Goal: Task Accomplishment & Management: Use online tool/utility

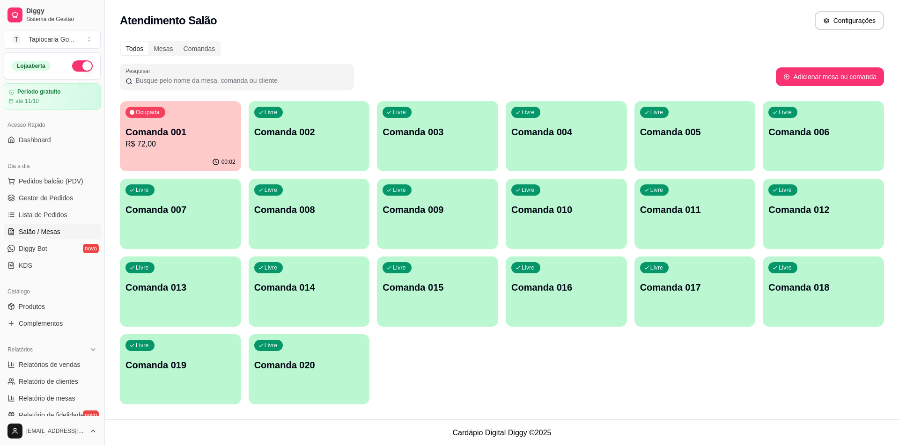
click at [209, 131] on p "Comanda 001" at bounding box center [180, 131] width 110 height 13
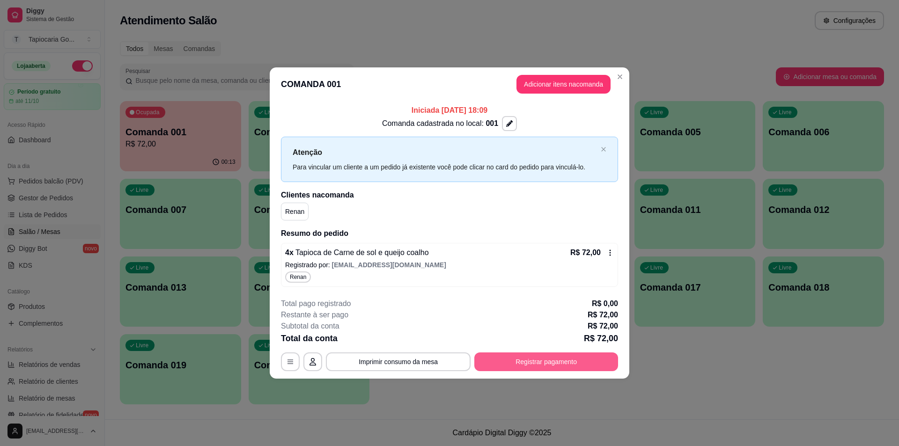
click at [585, 358] on button "Registrar pagamento" at bounding box center [546, 361] width 144 height 19
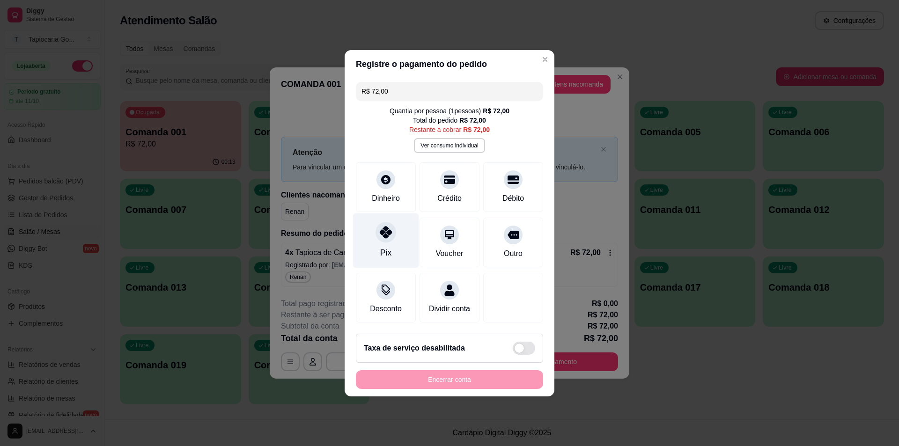
click at [369, 229] on div "Pix" at bounding box center [386, 240] width 66 height 55
click at [375, 232] on div at bounding box center [385, 232] width 21 height 21
click at [397, 227] on div "Pix" at bounding box center [386, 240] width 66 height 55
click at [397, 226] on div "Pix" at bounding box center [386, 240] width 66 height 55
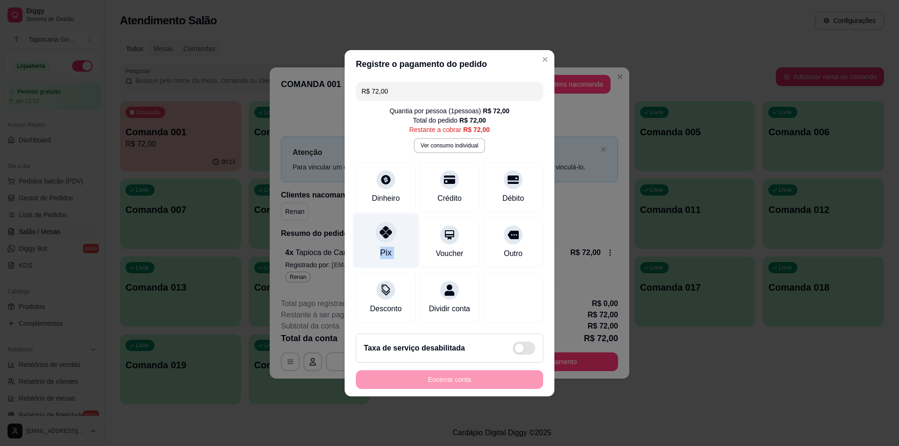
type input "R$ 0,00"
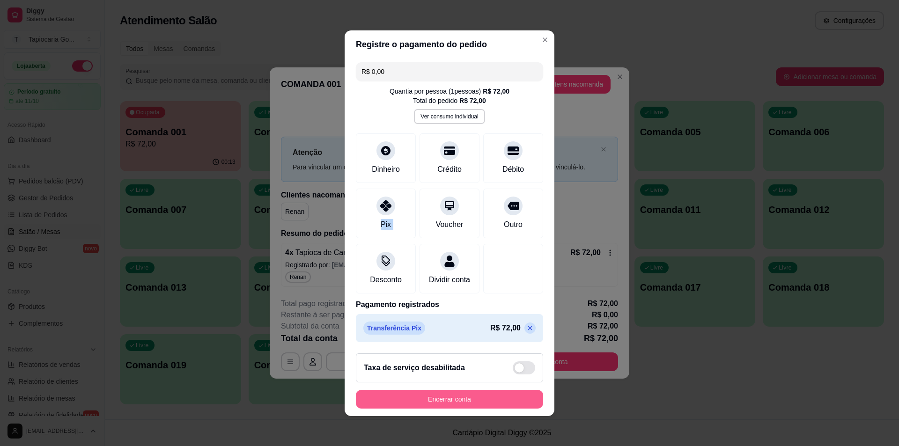
click at [440, 403] on button "Encerrar conta" at bounding box center [449, 399] width 187 height 19
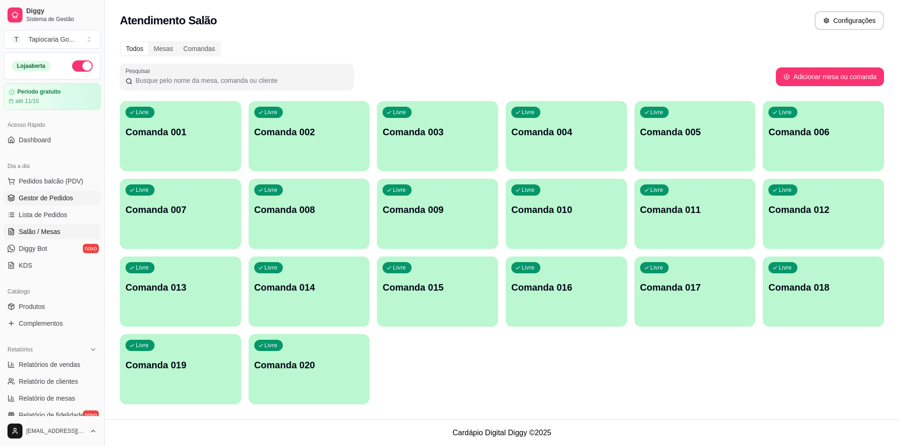
click at [79, 197] on link "Gestor de Pedidos" at bounding box center [52, 197] width 97 height 15
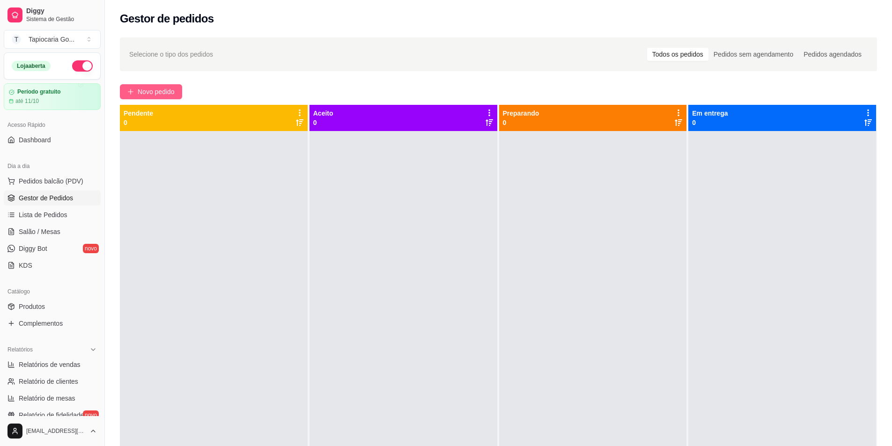
click at [157, 94] on span "Novo pedido" at bounding box center [156, 92] width 37 height 10
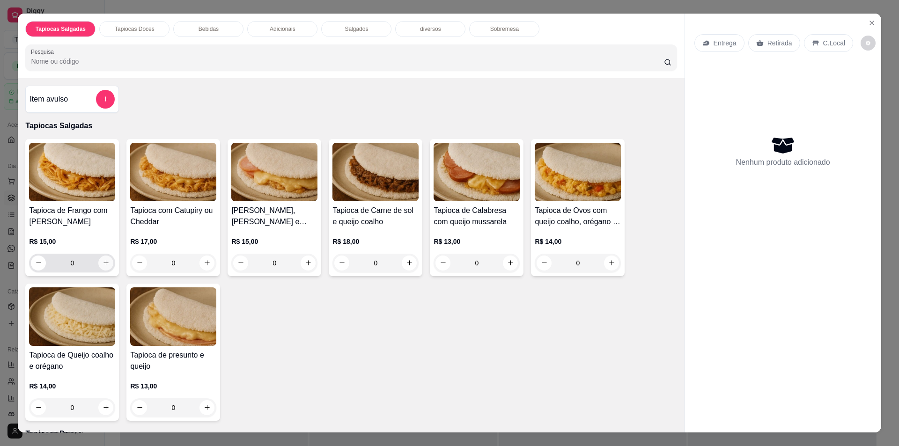
click at [102, 264] on icon "increase-product-quantity" at bounding box center [105, 262] width 7 height 7
type input "1"
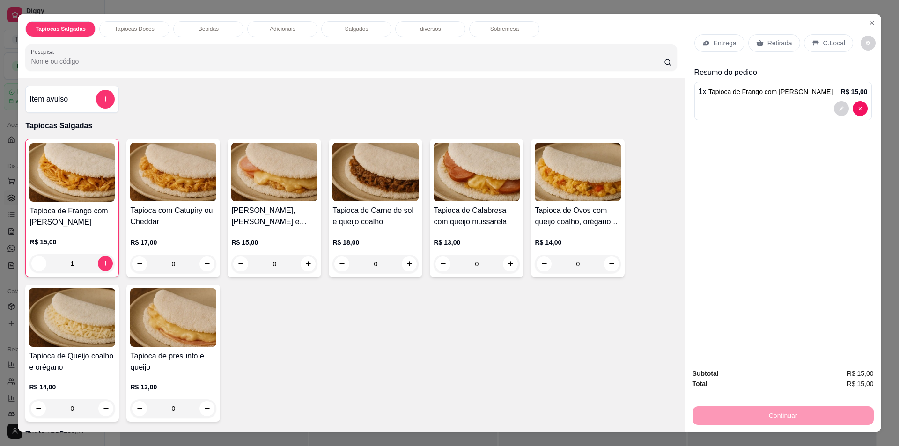
click at [195, 23] on div "Bebidas" at bounding box center [208, 29] width 70 height 16
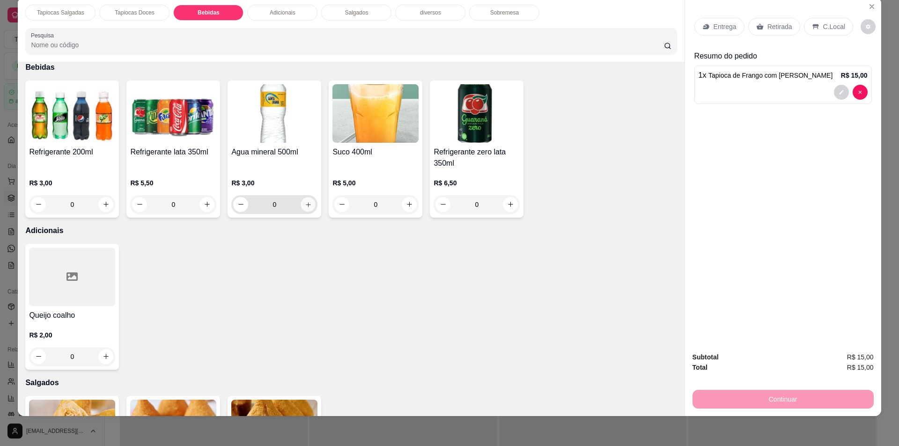
click at [305, 203] on icon "increase-product-quantity" at bounding box center [308, 204] width 7 height 7
type input "1"
drag, startPoint x: 763, startPoint y: 36, endPoint x: 760, endPoint y: 29, distance: 6.9
click at [760, 30] on div "Entrega Retirada C.Local" at bounding box center [782, 26] width 177 height 33
click at [759, 27] on div "Retirada" at bounding box center [774, 27] width 52 height 18
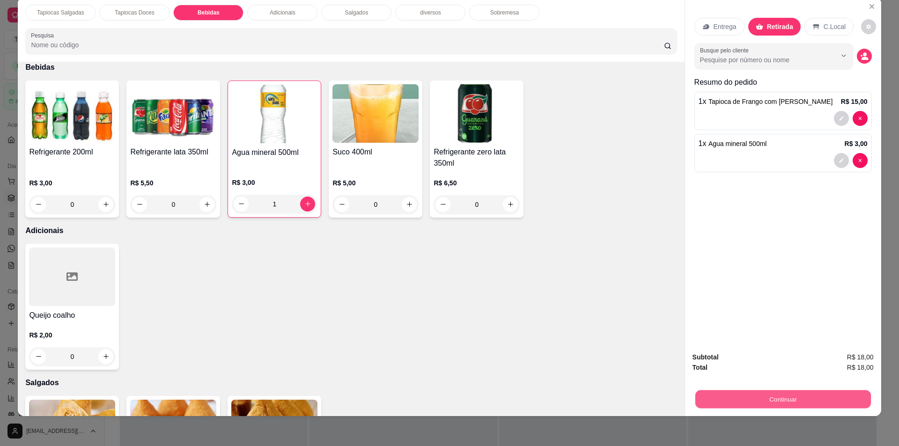
click at [786, 401] on button "Continuar" at bounding box center [781, 399] width 175 height 18
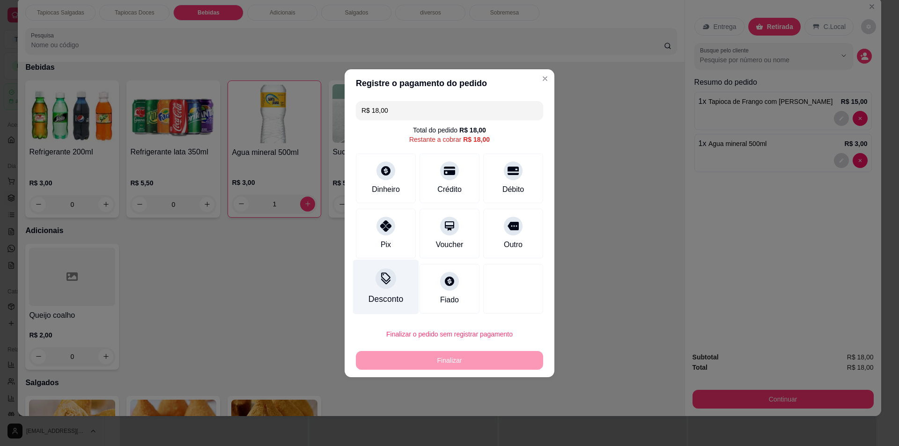
click at [387, 295] on div "Desconto" at bounding box center [385, 299] width 35 height 12
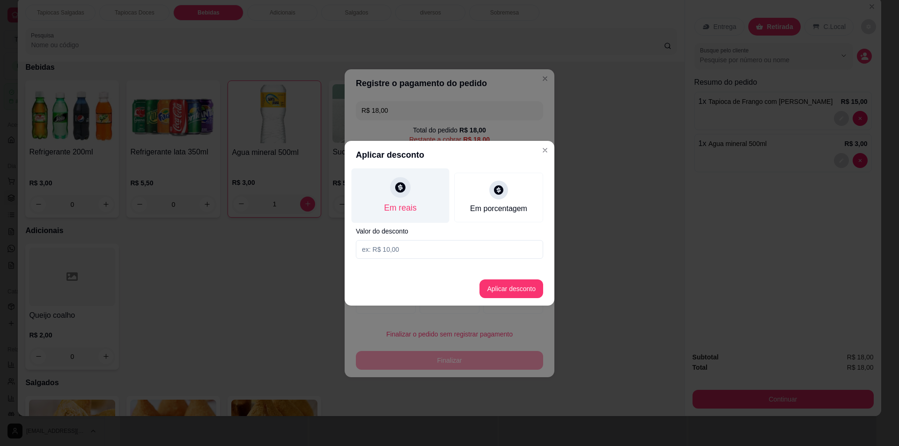
click at [420, 202] on div "Em reais" at bounding box center [400, 195] width 98 height 55
click at [407, 241] on input at bounding box center [449, 249] width 187 height 19
type input "17,00"
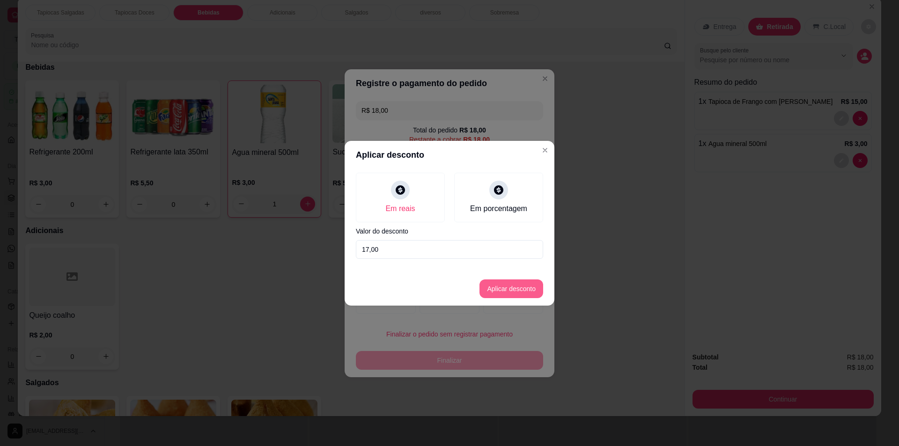
click at [519, 283] on button "Aplicar desconto" at bounding box center [511, 288] width 64 height 19
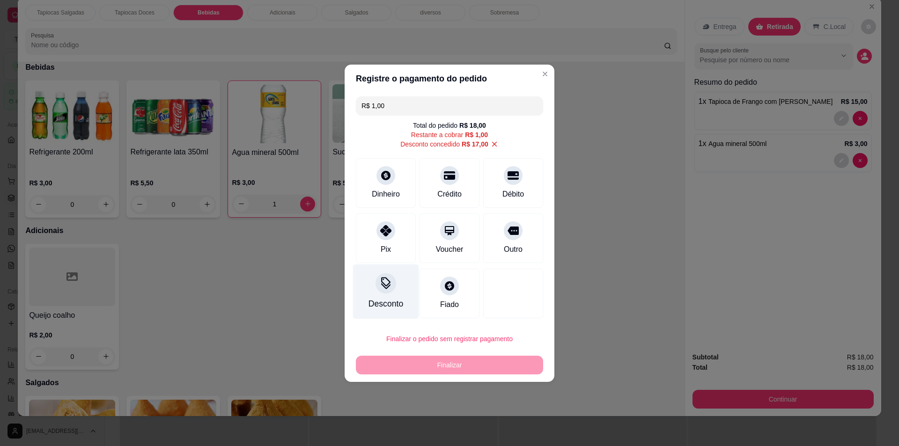
click at [391, 292] on div "Desconto" at bounding box center [386, 291] width 66 height 55
click at [492, 144] on icon at bounding box center [494, 143] width 5 height 5
type input "R$ 18,00"
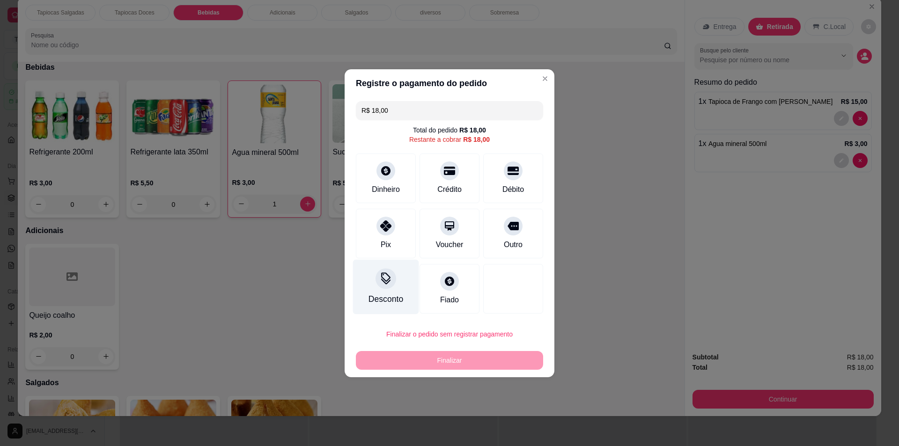
click at [379, 300] on div "Desconto" at bounding box center [385, 299] width 35 height 12
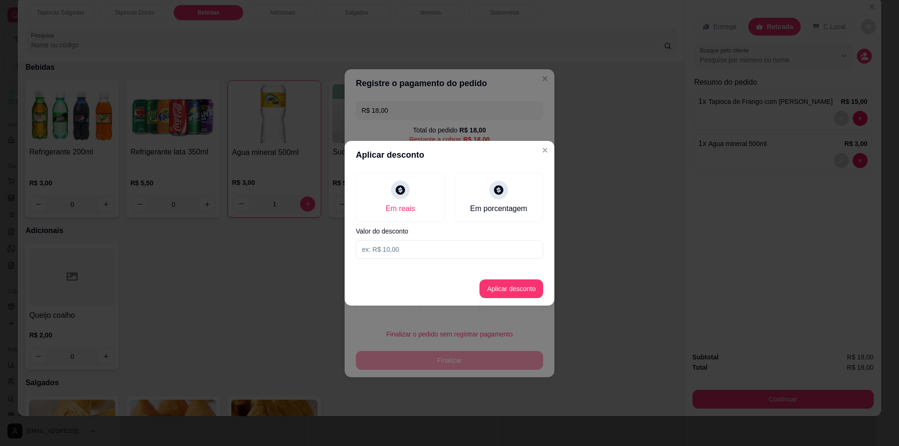
drag, startPoint x: 413, startPoint y: 244, endPoint x: 425, endPoint y: 251, distance: 13.6
click at [424, 250] on input at bounding box center [449, 249] width 187 height 19
type input "1,00"
click at [416, 188] on div "Em reais" at bounding box center [400, 195] width 98 height 55
click at [518, 295] on button "Aplicar desconto" at bounding box center [511, 288] width 61 height 18
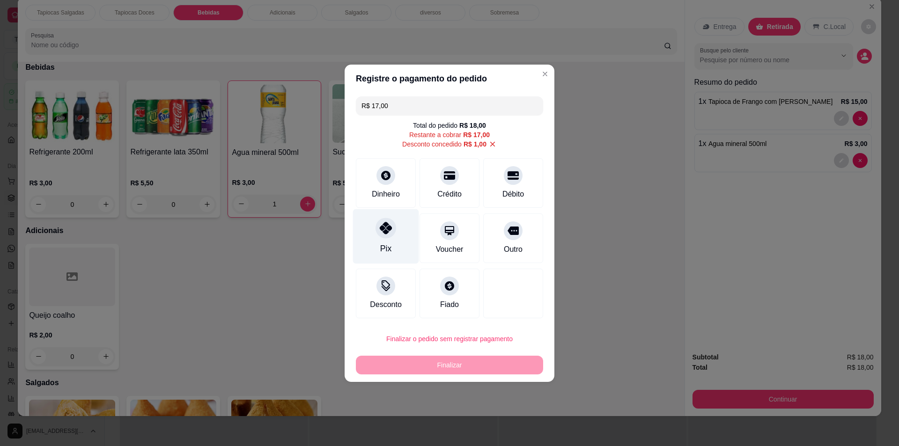
click at [392, 241] on div "Pix" at bounding box center [386, 236] width 66 height 55
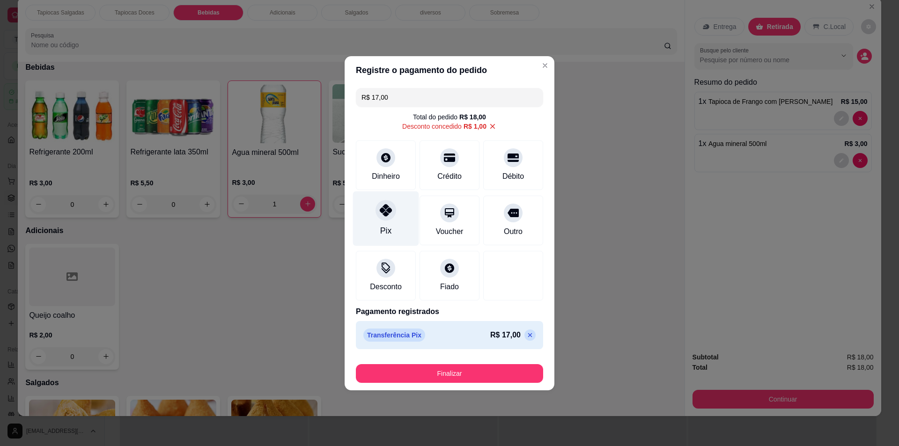
type input "R$ 0,00"
click at [380, 184] on div "Dinheiro" at bounding box center [386, 163] width 66 height 55
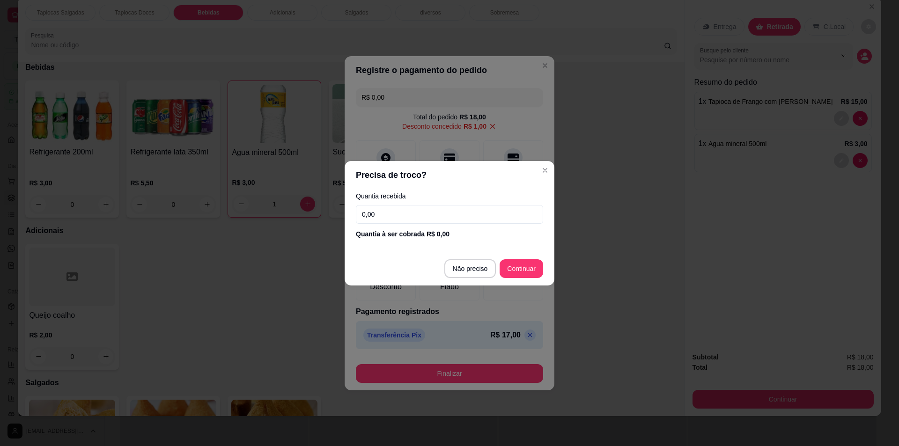
click at [439, 216] on input "0,00" at bounding box center [449, 214] width 187 height 19
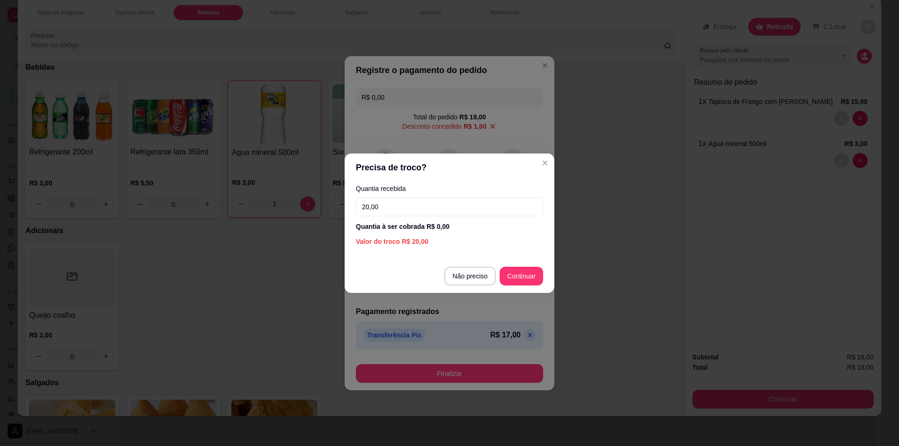
click at [440, 212] on input "20,00" at bounding box center [449, 206] width 187 height 19
type input "20,00"
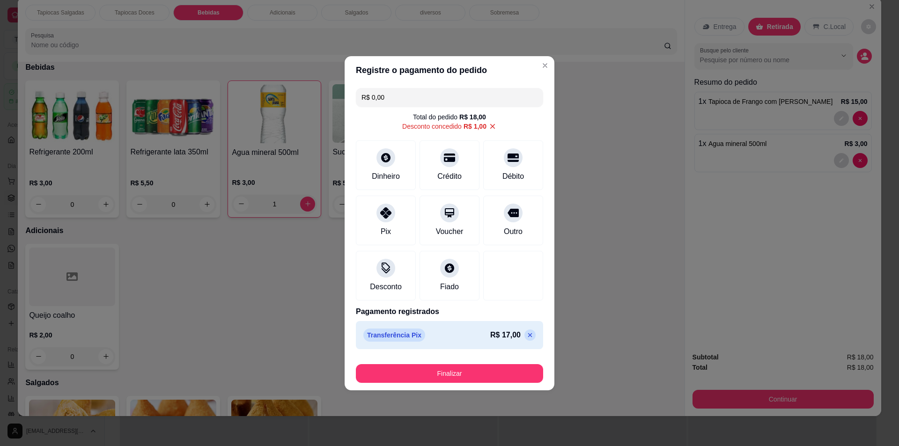
click at [526, 334] on icon at bounding box center [529, 334] width 7 height 7
type input "R$ 17,00"
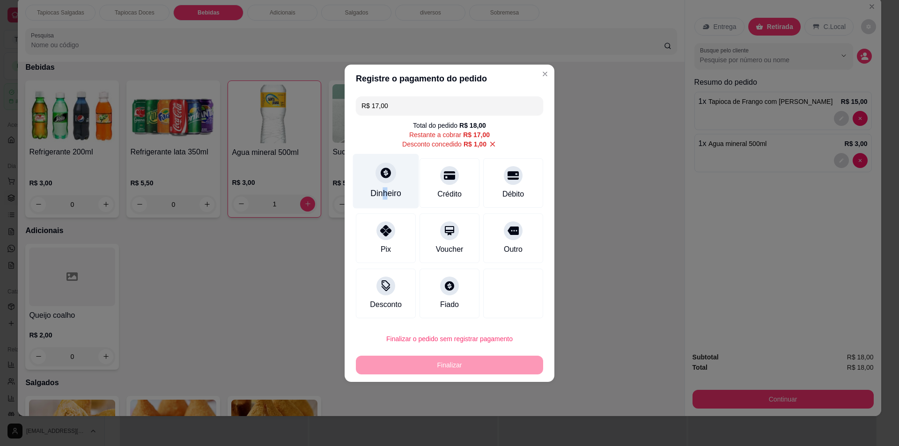
drag, startPoint x: 381, startPoint y: 189, endPoint x: 387, endPoint y: 189, distance: 5.6
click at [387, 189] on div "Dinheiro" at bounding box center [385, 193] width 31 height 12
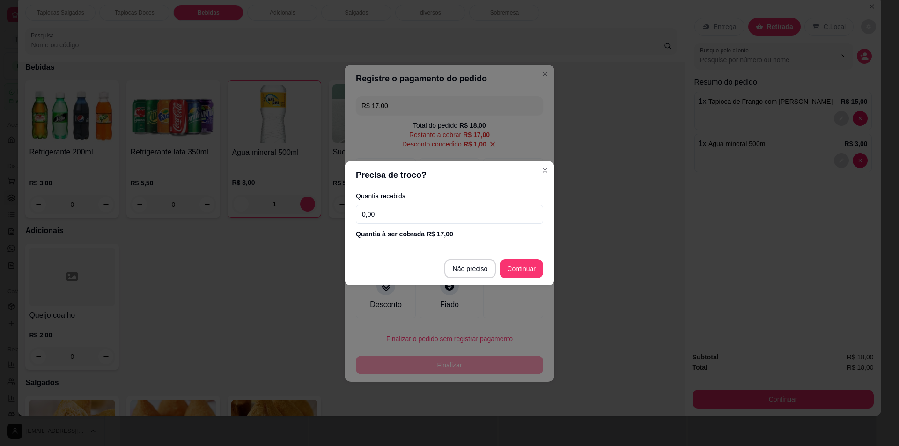
drag, startPoint x: 420, startPoint y: 218, endPoint x: 425, endPoint y: 217, distance: 5.8
click at [424, 217] on input "0,00" at bounding box center [449, 214] width 187 height 19
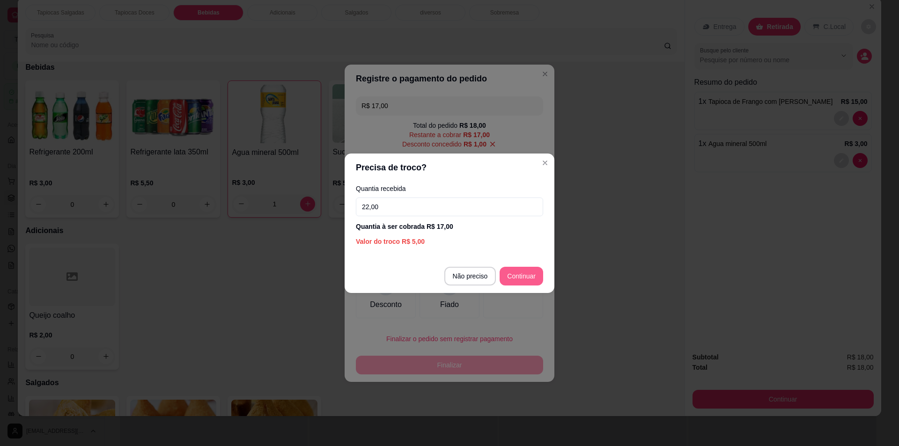
type input "22,00"
type input "R$ 0,00"
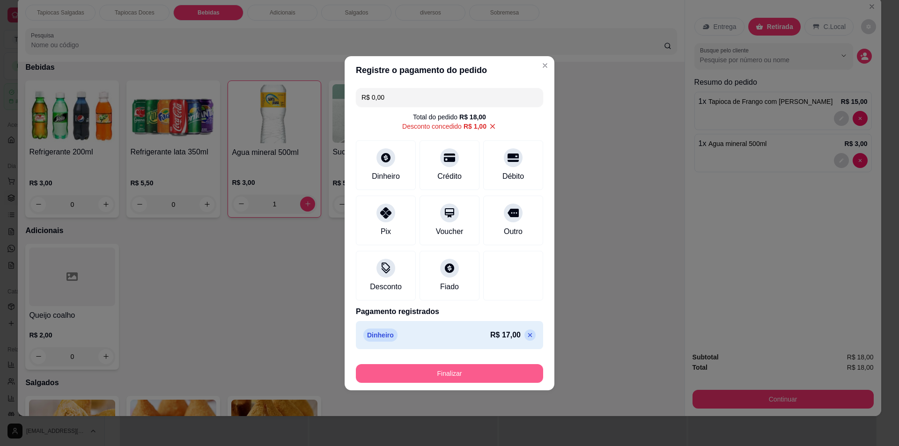
click at [467, 375] on button "Finalizar" at bounding box center [449, 373] width 187 height 19
click at [468, 372] on button "Finalizar" at bounding box center [449, 373] width 187 height 19
click at [470, 372] on button "Finalizar" at bounding box center [449, 373] width 187 height 19
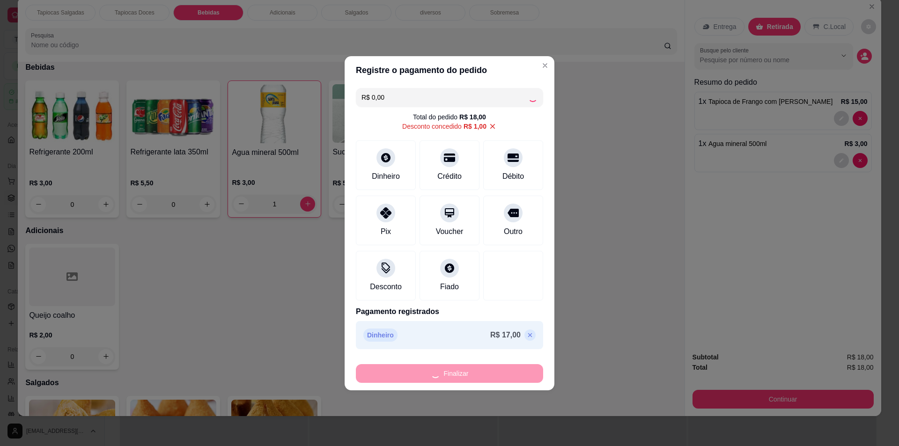
type input "0"
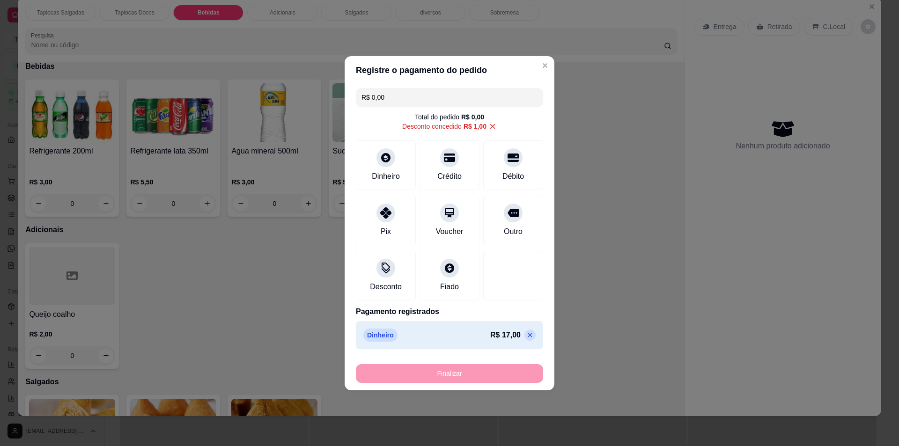
type input "-R$ 18,00"
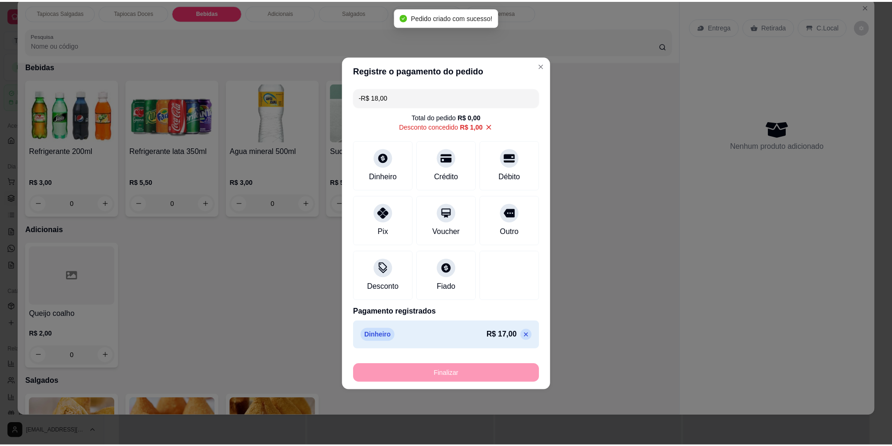
scroll to position [513, 0]
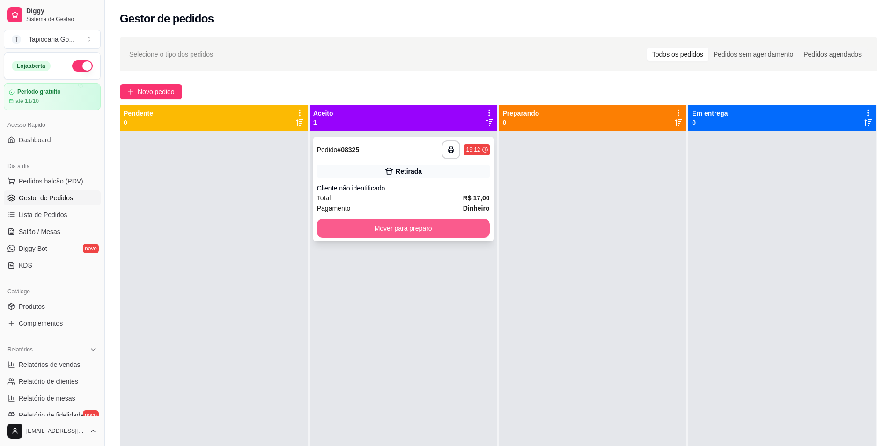
click at [459, 227] on button "Mover para preparo" at bounding box center [403, 228] width 173 height 19
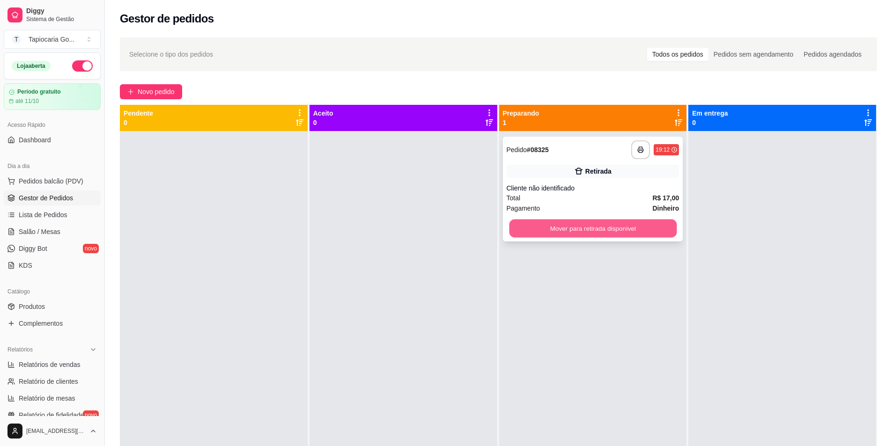
click at [646, 227] on button "Mover para retirada disponível" at bounding box center [593, 228] width 168 height 18
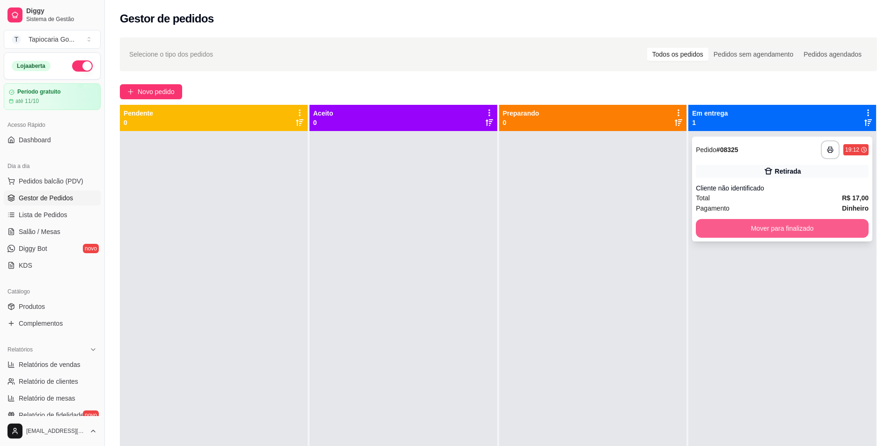
click at [767, 231] on button "Mover para finalizado" at bounding box center [781, 228] width 173 height 19
